Goal: Information Seeking & Learning: Learn about a topic

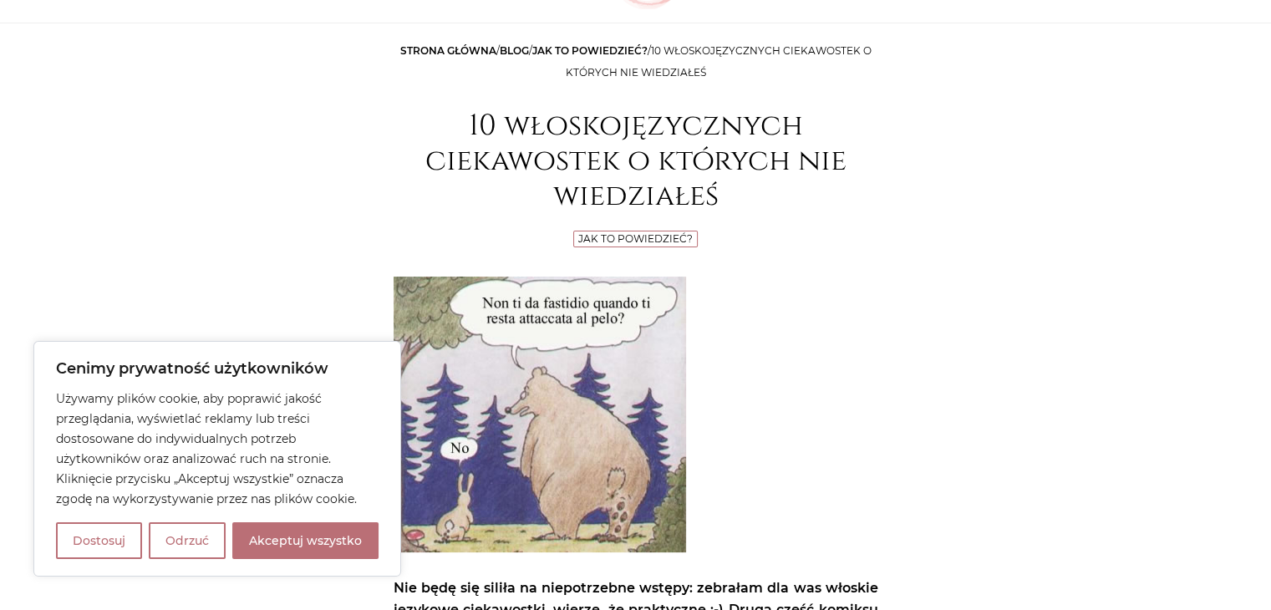
scroll to position [334, 0]
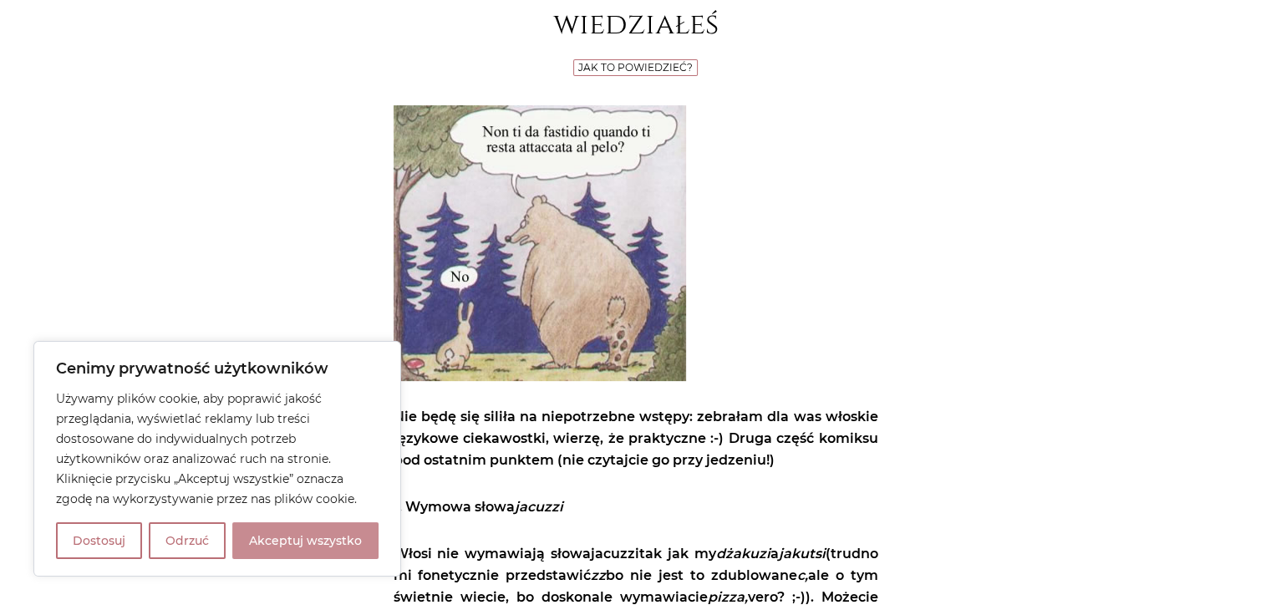
click at [307, 537] on button "Akceptuj wszystko" at bounding box center [305, 540] width 146 height 37
checkbox input "true"
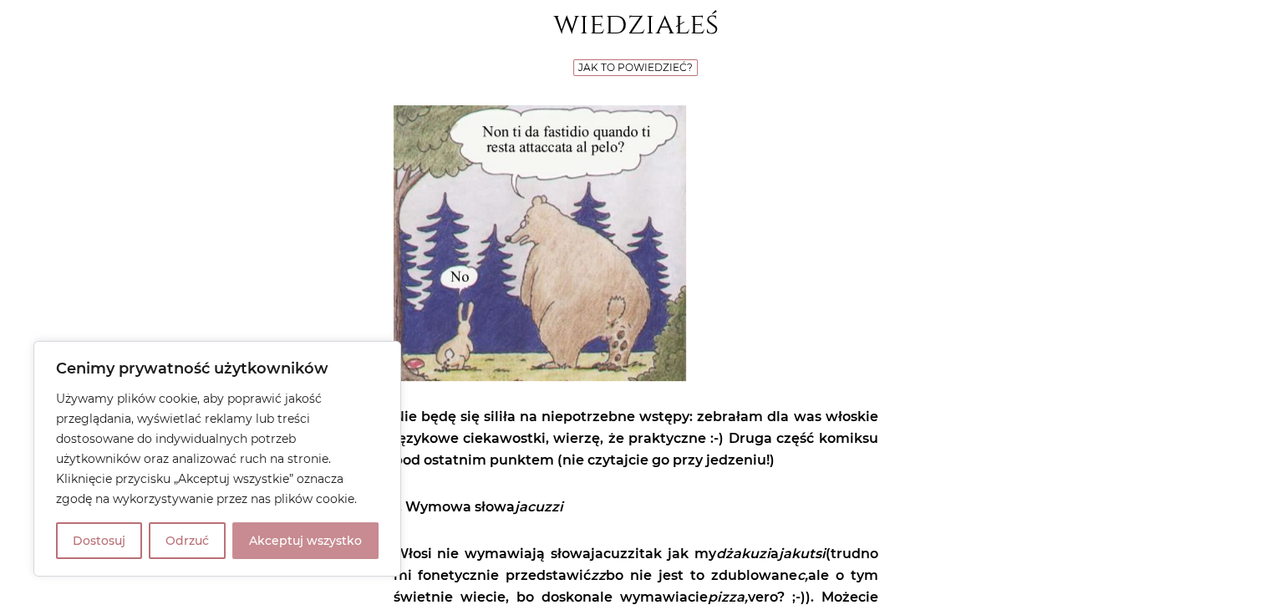
checkbox input "true"
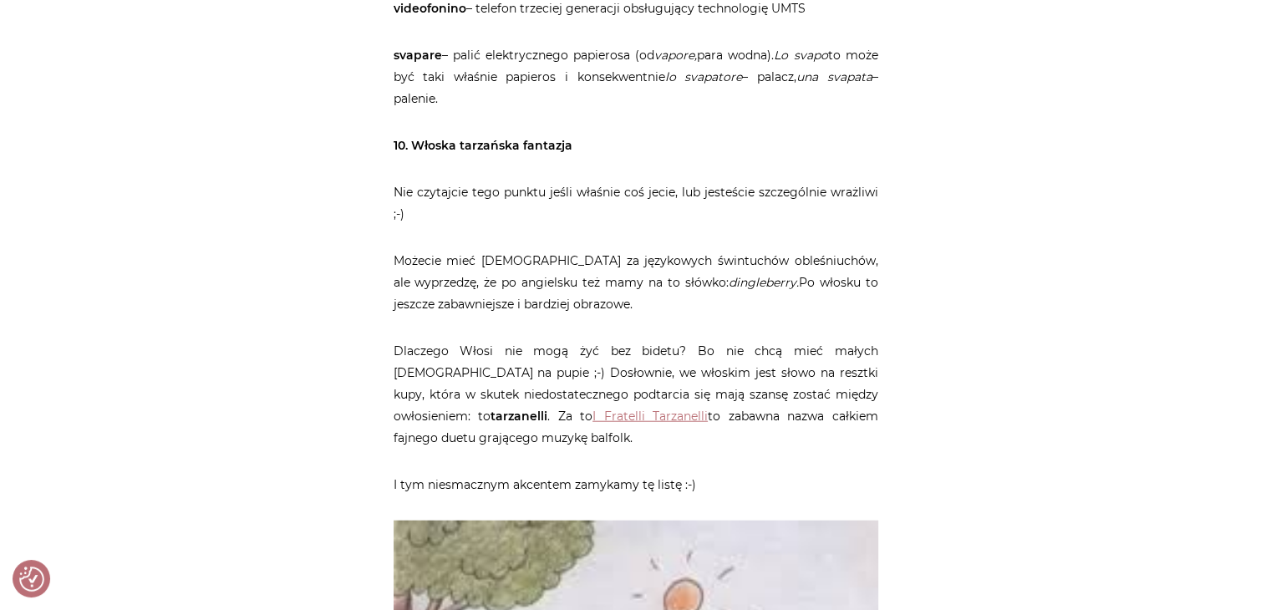
scroll to position [3844, 0]
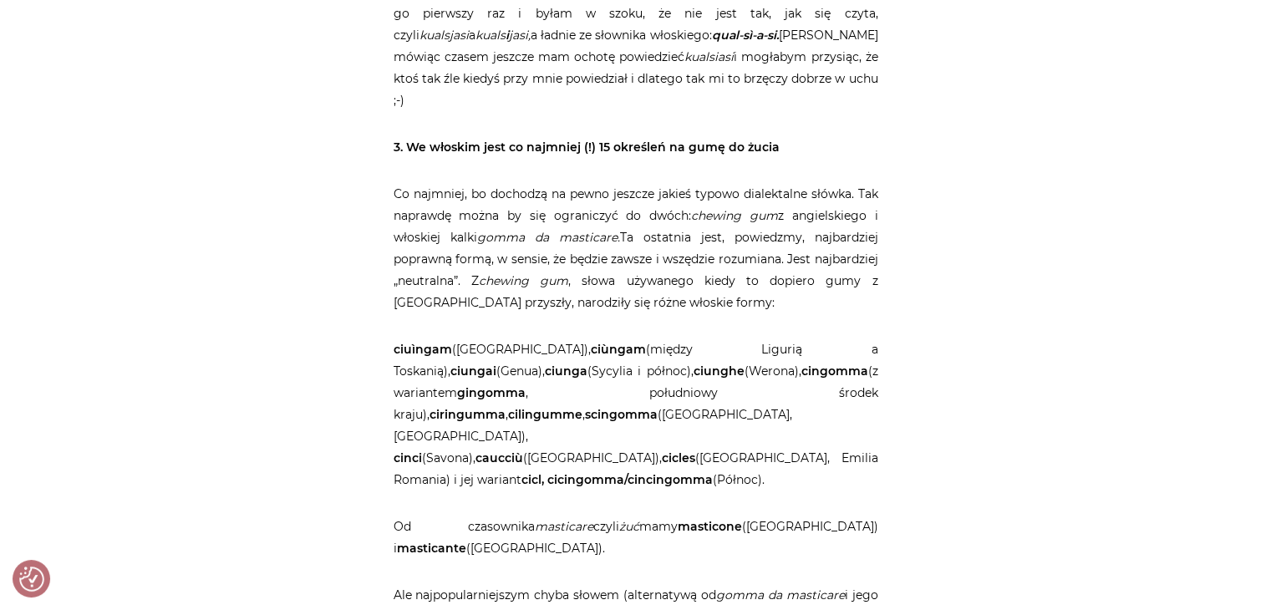
scroll to position [1671, 0]
